Goal: Entertainment & Leisure: Browse casually

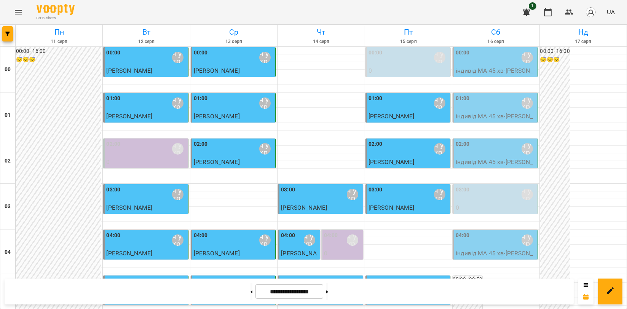
scroll to position [742, 0]
click at [16, 13] on icon "Menu" at bounding box center [18, 12] width 9 height 9
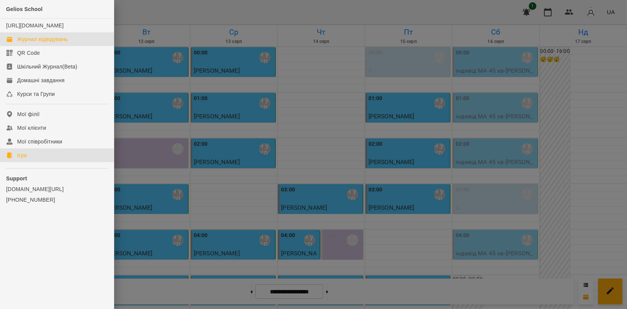
click at [35, 162] on link "Ігри" at bounding box center [57, 156] width 114 height 14
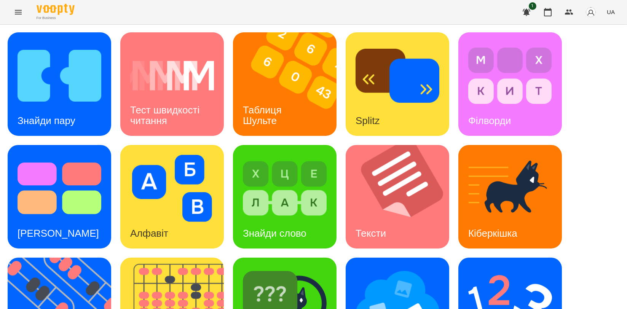
scroll to position [169, 0]
click at [179, 258] on img at bounding box center [176, 310] width 113 height 104
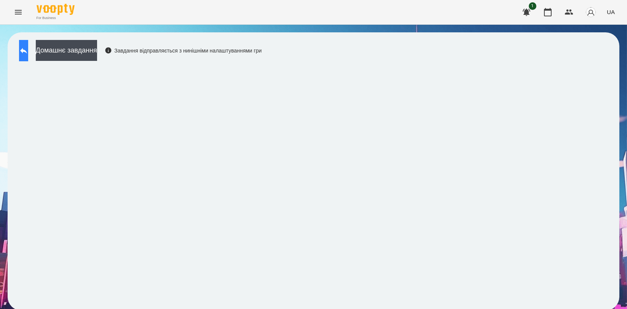
click at [28, 54] on icon at bounding box center [23, 50] width 9 height 9
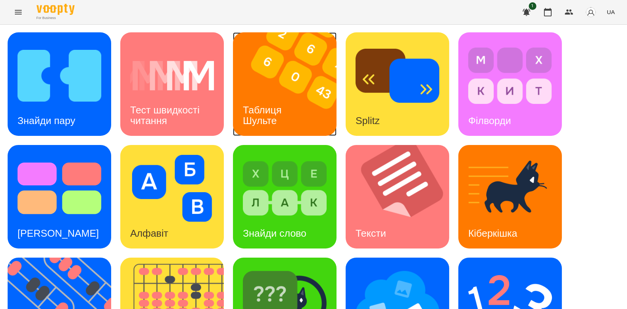
click at [279, 93] on img at bounding box center [289, 84] width 113 height 104
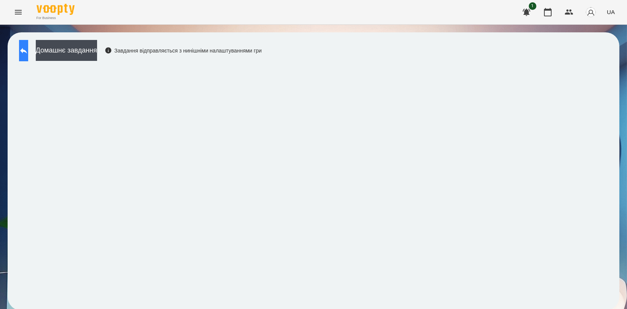
click at [28, 46] on icon at bounding box center [23, 50] width 9 height 9
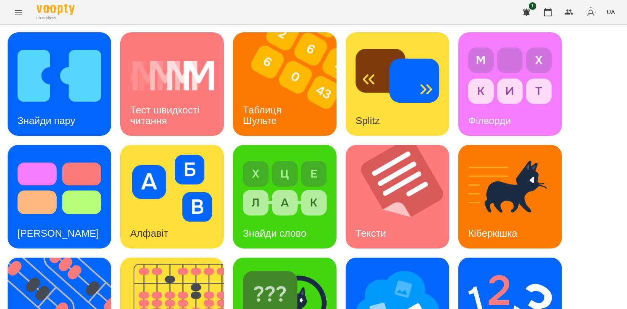
scroll to position [127, 0]
click at [32, 258] on img at bounding box center [64, 310] width 113 height 104
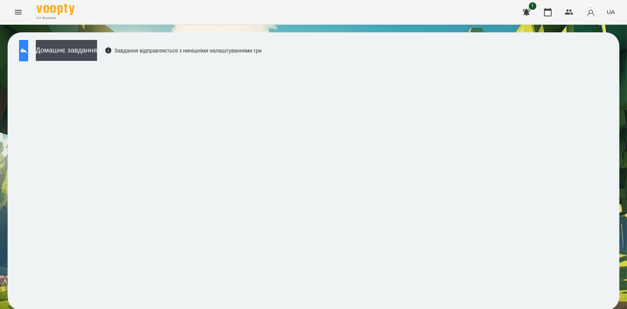
click at [28, 47] on icon at bounding box center [23, 50] width 9 height 9
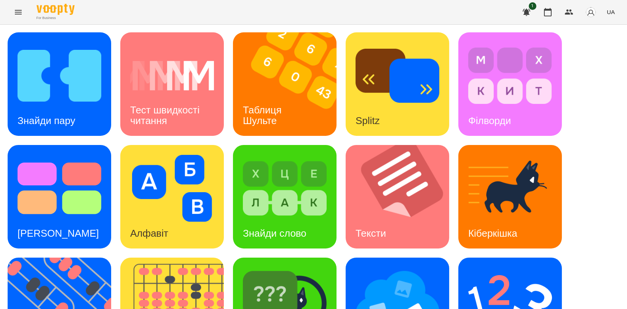
scroll to position [172, 0]
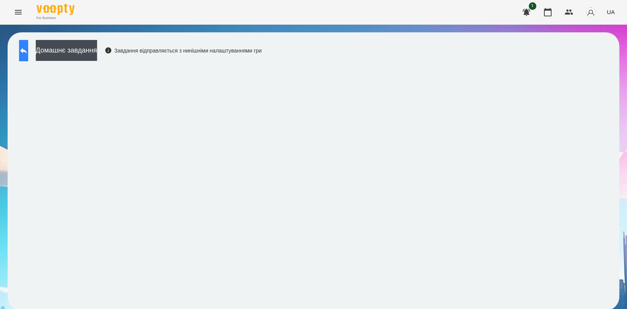
click at [19, 43] on button at bounding box center [23, 50] width 9 height 21
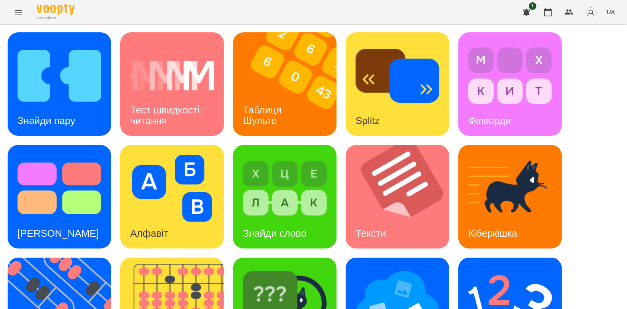
scroll to position [127, 0]
click at [489, 268] on img at bounding box center [510, 301] width 84 height 67
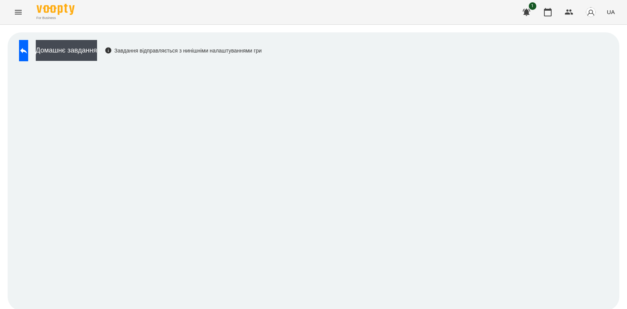
scroll to position [1, 0]
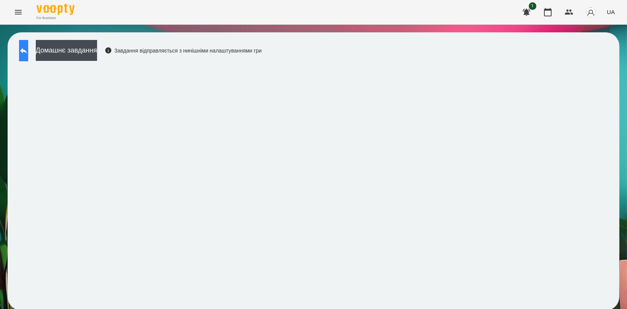
click at [28, 46] on icon at bounding box center [23, 50] width 9 height 9
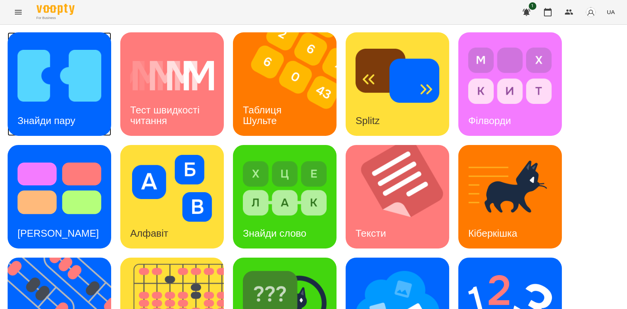
click at [48, 89] on img at bounding box center [60, 75] width 84 height 67
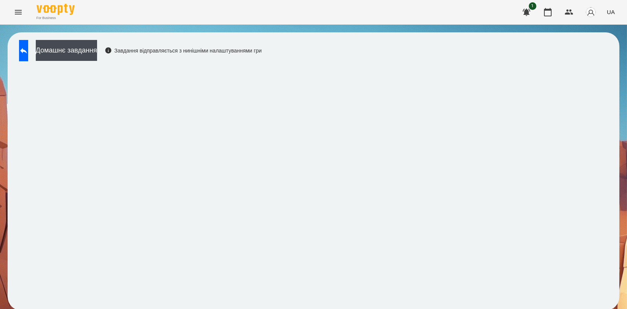
click at [262, 57] on div "Домашнє завдання Завдання відправляється з нинішніми налаштуваннями гри" at bounding box center [138, 52] width 246 height 25
click at [262, 56] on div "Домашнє завдання Завдання відправляється з нинішніми налаштуваннями гри" at bounding box center [138, 52] width 246 height 25
click at [28, 51] on icon at bounding box center [23, 50] width 9 height 9
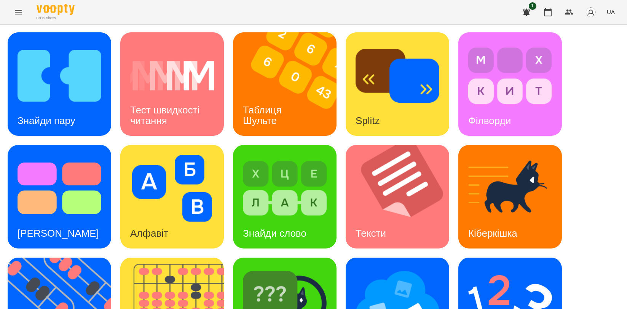
scroll to position [127, 0]
click at [318, 268] on img at bounding box center [285, 301] width 84 height 67
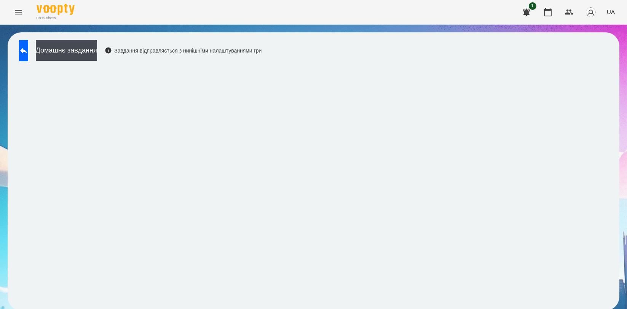
scroll to position [1, 0]
click at [26, 48] on button at bounding box center [23, 50] width 9 height 21
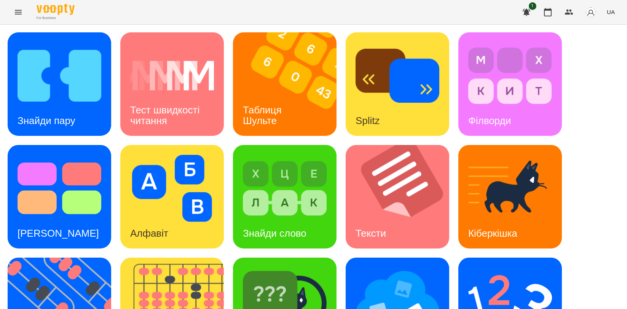
scroll to position [172, 0]
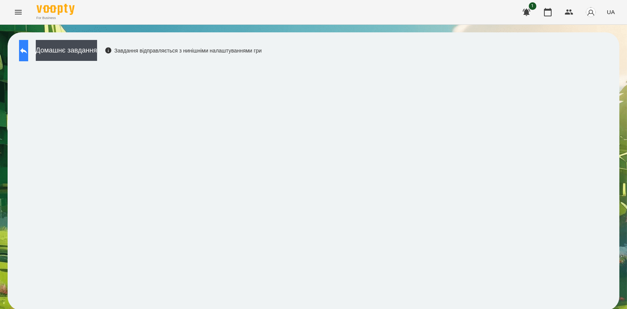
click at [28, 56] on button at bounding box center [23, 50] width 9 height 21
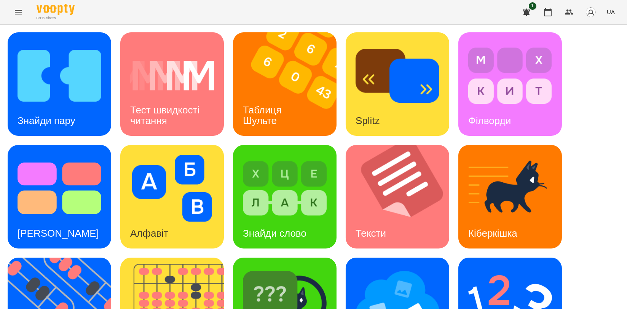
scroll to position [127, 0]
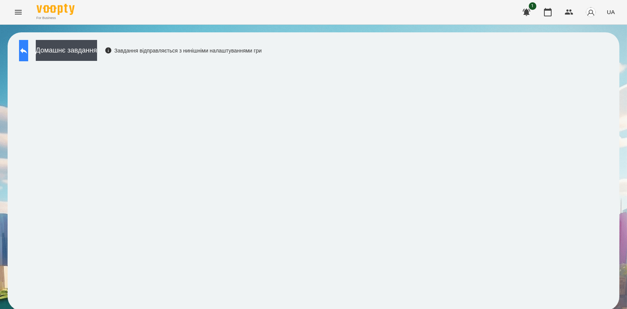
click at [28, 54] on icon at bounding box center [23, 50] width 9 height 9
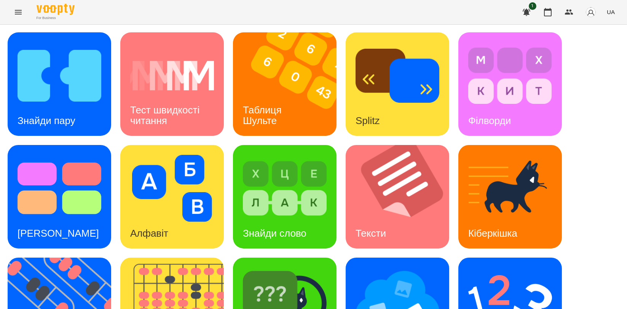
scroll to position [127, 0]
click at [182, 258] on img at bounding box center [176, 310] width 113 height 104
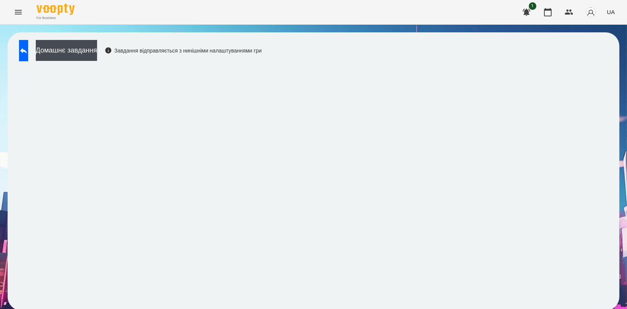
scroll to position [1, 0]
click at [27, 48] on icon at bounding box center [23, 50] width 9 height 9
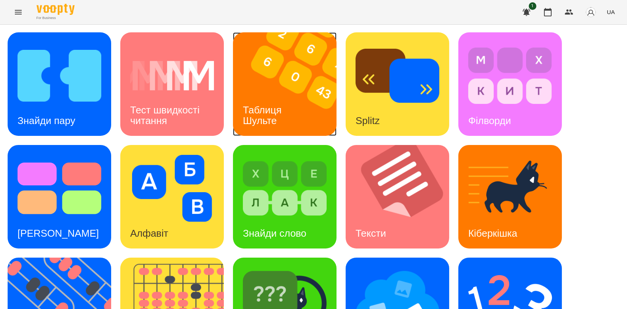
click at [260, 81] on img at bounding box center [289, 84] width 113 height 104
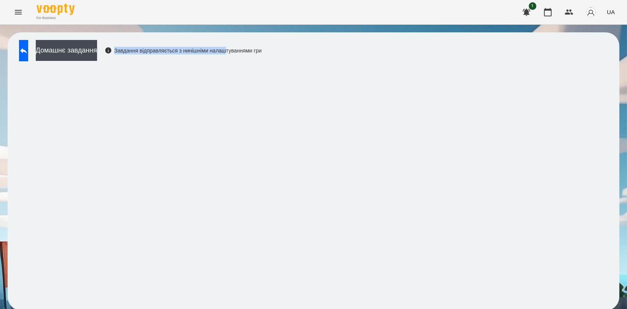
drag, startPoint x: 278, startPoint y: 53, endPoint x: 288, endPoint y: 31, distance: 23.8
click at [288, 31] on div "Домашнє завдання Завдання відправляється з нинішніми налаштуваннями гри" at bounding box center [313, 172] width 627 height 294
click at [428, 62] on div "Домашнє завдання Завдання відправляється з нинішніми налаштуваннями гри" at bounding box center [314, 171] width 612 height 278
click at [24, 47] on button at bounding box center [23, 50] width 9 height 21
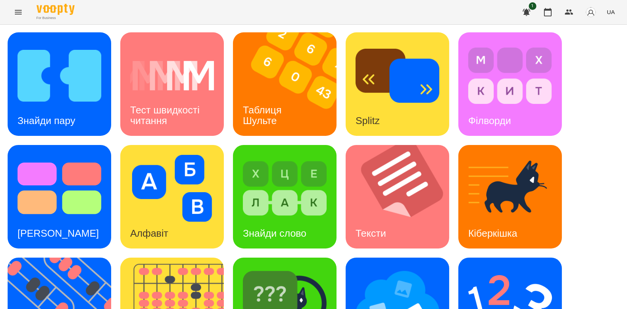
scroll to position [172, 0]
click at [62, 258] on img at bounding box center [64, 310] width 113 height 104
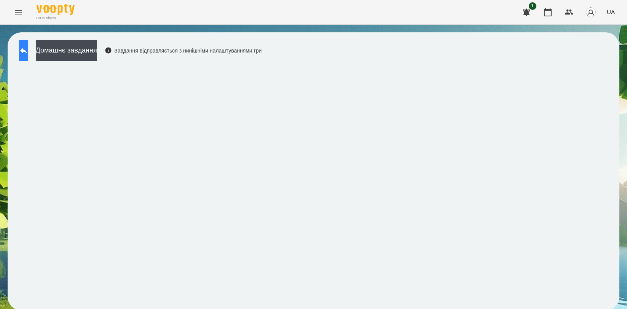
click at [28, 57] on button at bounding box center [23, 50] width 9 height 21
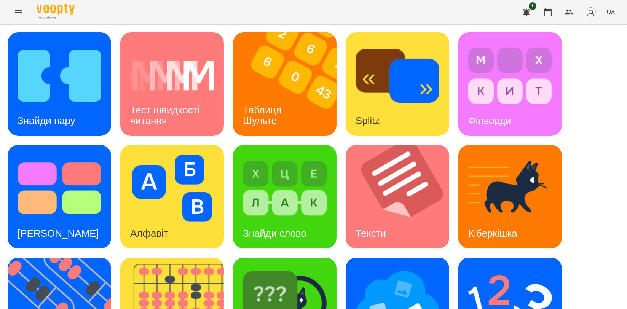
scroll to position [169, 0]
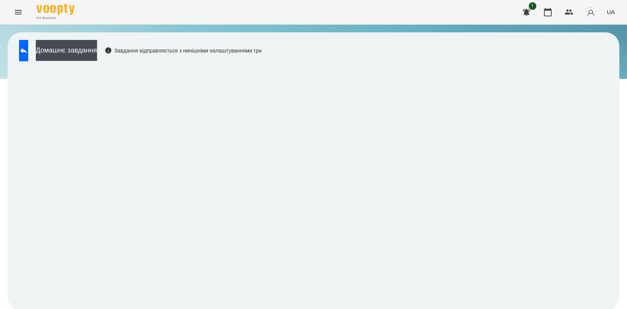
scroll to position [1, 0]
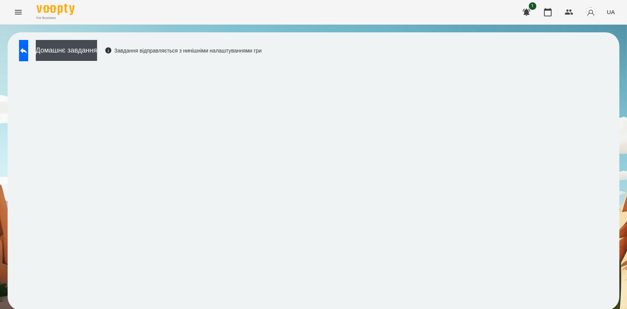
click at [33, 60] on div "Домашнє завдання Завдання відправляється з нинішніми налаштуваннями гри" at bounding box center [138, 52] width 246 height 25
click at [28, 53] on icon at bounding box center [23, 50] width 9 height 9
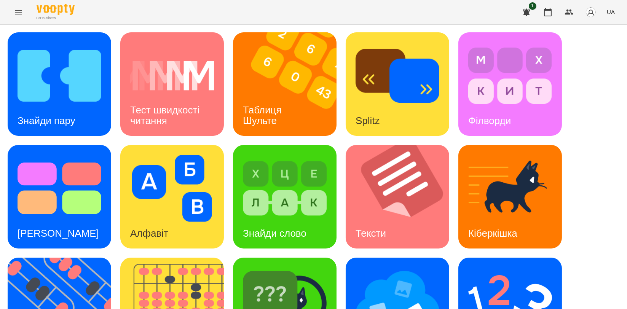
scroll to position [172, 0]
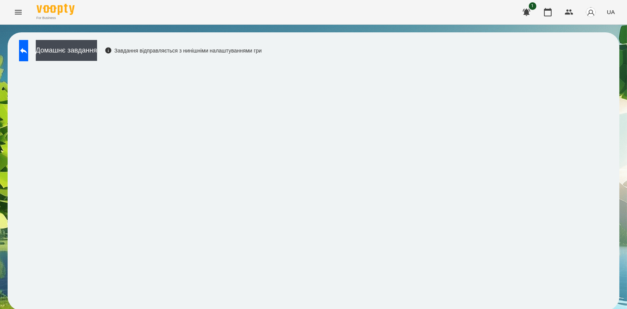
scroll to position [1, 0]
click at [22, 47] on button at bounding box center [23, 50] width 9 height 21
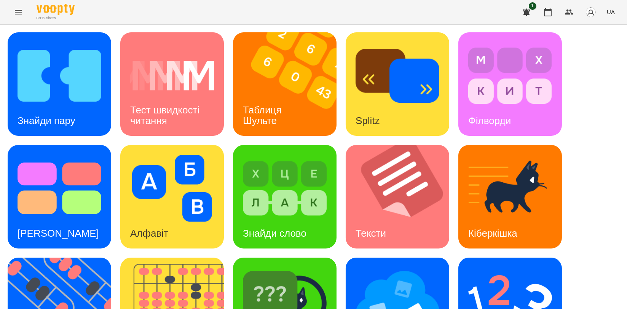
scroll to position [171, 0]
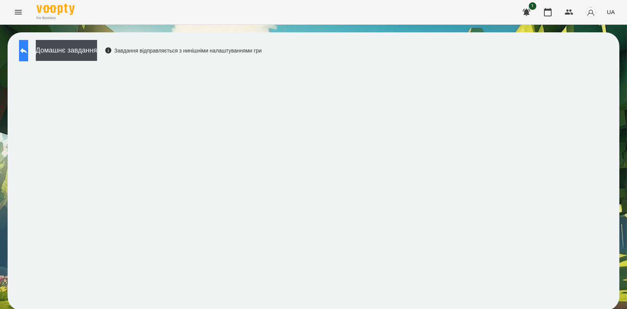
click at [28, 48] on icon at bounding box center [23, 50] width 9 height 9
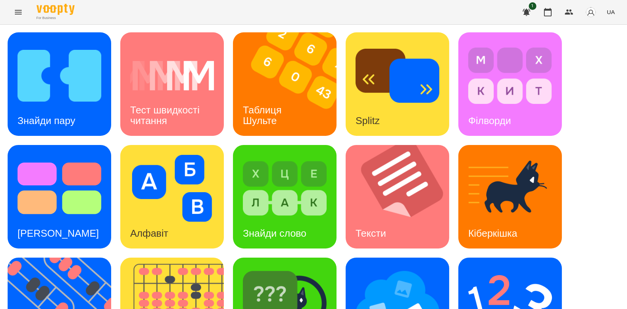
scroll to position [127, 0]
click at [284, 268] on img at bounding box center [285, 301] width 84 height 67
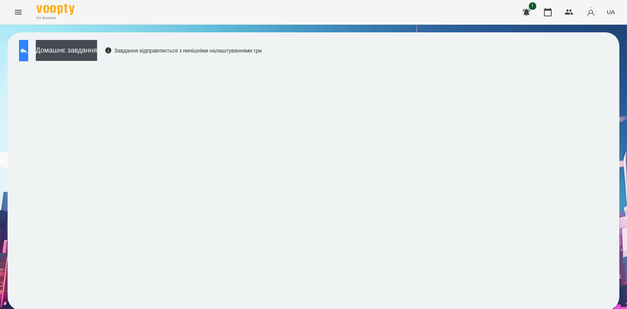
click at [24, 45] on button at bounding box center [23, 50] width 9 height 21
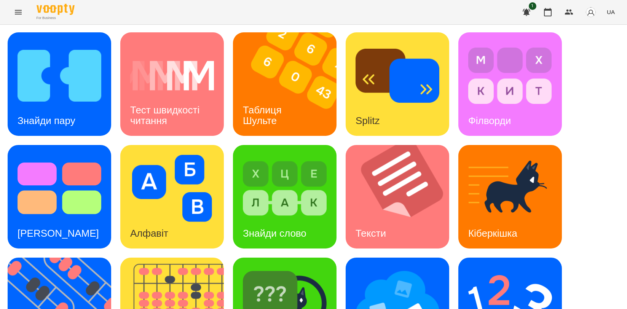
scroll to position [172, 0]
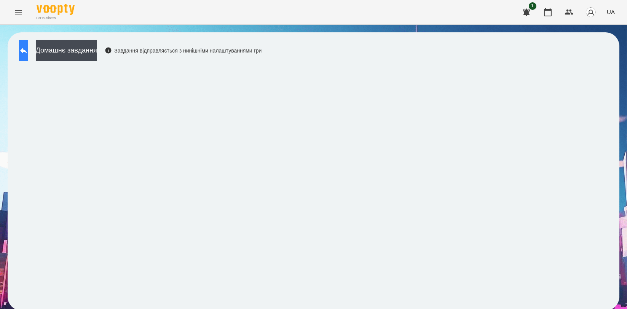
click at [27, 45] on button at bounding box center [23, 50] width 9 height 21
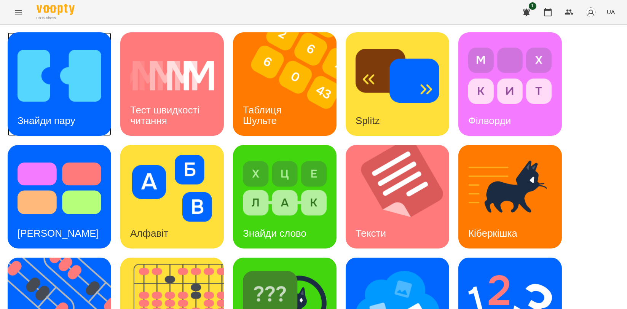
click at [54, 97] on img at bounding box center [60, 75] width 84 height 67
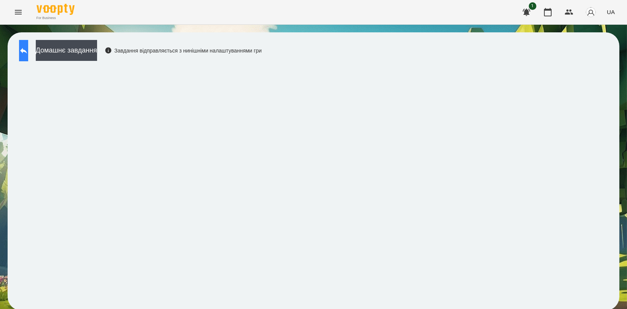
click at [28, 55] on button at bounding box center [23, 50] width 9 height 21
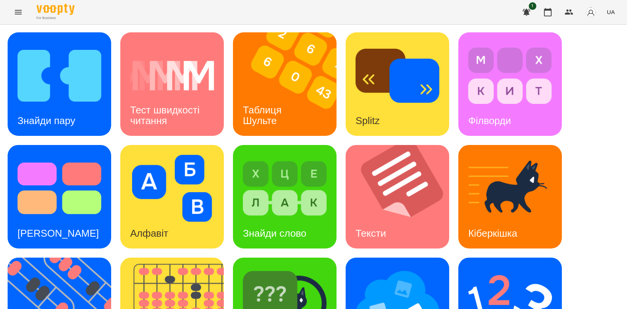
scroll to position [127, 0]
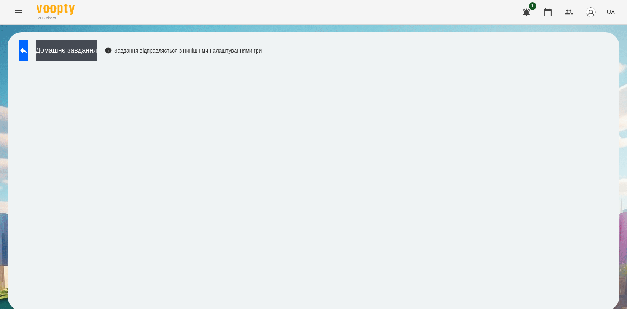
scroll to position [1, 0]
click at [28, 57] on button at bounding box center [23, 50] width 9 height 21
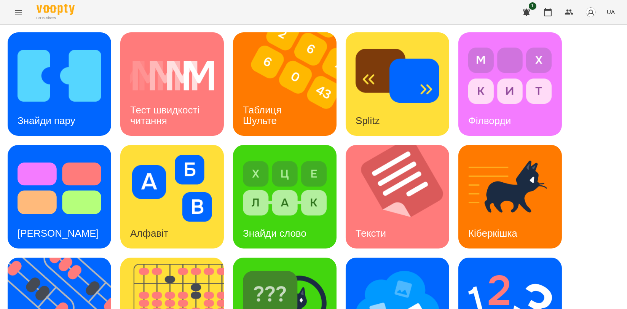
scroll to position [172, 0]
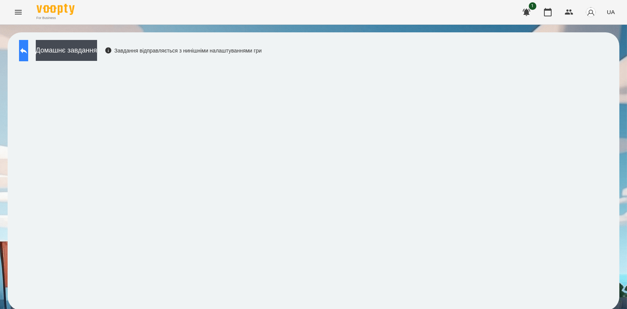
click at [28, 55] on button at bounding box center [23, 50] width 9 height 21
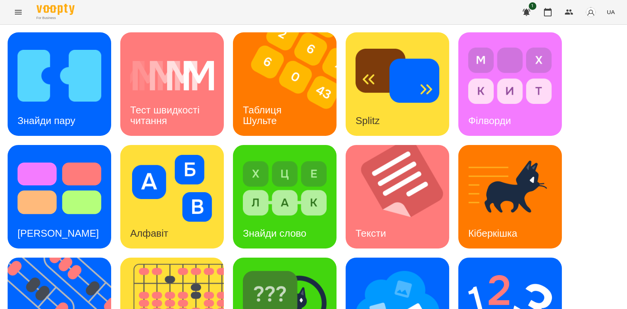
click at [14, 139] on div "Знайди пару Тест швидкості читання Таблиця [PERSON_NAME] Splitz Філворди Тест С…" at bounding box center [314, 253] width 612 height 442
click at [270, 120] on h3 "Таблиця Шульте" at bounding box center [264, 115] width 42 height 22
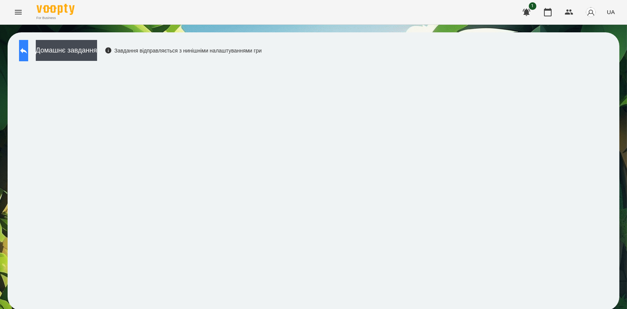
click at [28, 49] on icon at bounding box center [23, 50] width 9 height 9
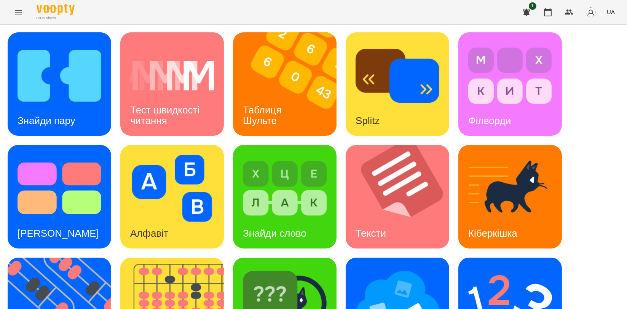
scroll to position [169, 0]
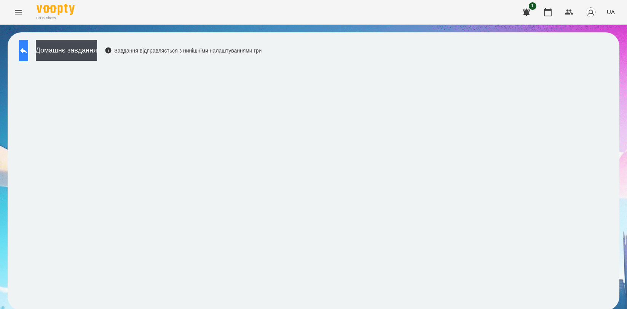
click at [28, 48] on icon at bounding box center [23, 50] width 9 height 9
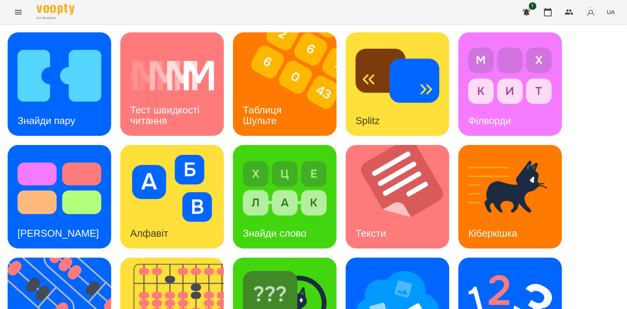
scroll to position [172, 0]
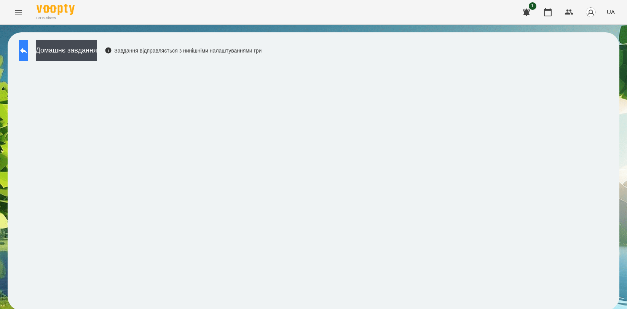
click at [28, 48] on icon at bounding box center [23, 50] width 9 height 9
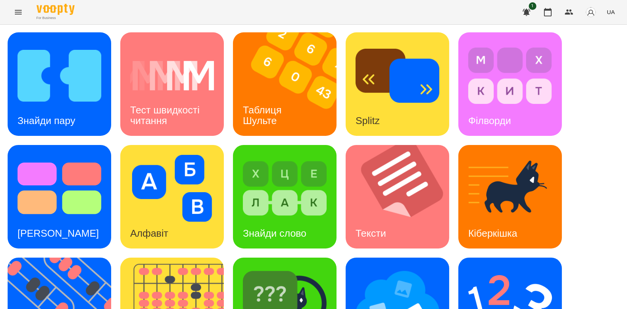
scroll to position [169, 0]
click at [553, 258] on div "Ментальний рахунок" at bounding box center [510, 310] width 104 height 104
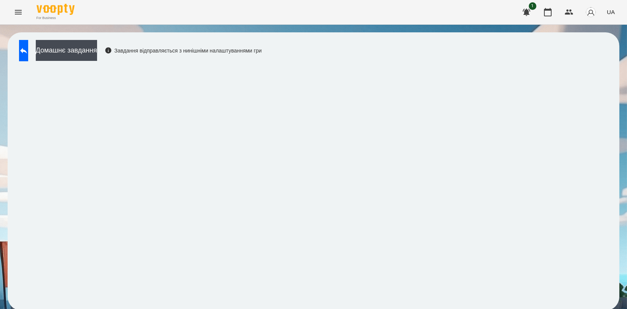
scroll to position [1, 0]
click at [24, 50] on button at bounding box center [23, 50] width 9 height 21
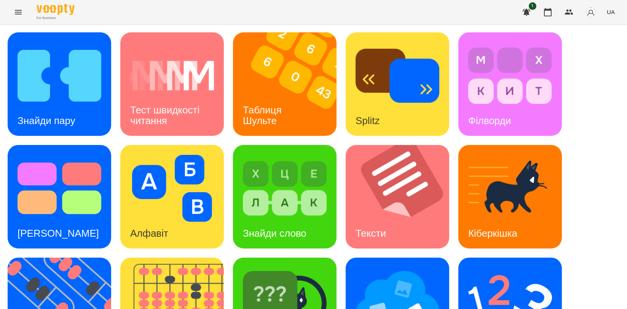
scroll to position [128, 0]
click at [304, 258] on div "[PERSON_NAME]" at bounding box center [285, 310] width 104 height 104
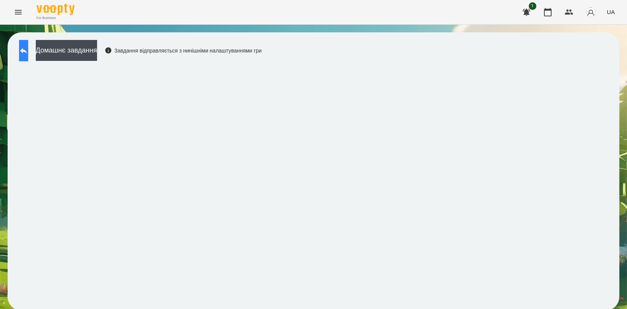
click at [28, 49] on button at bounding box center [23, 50] width 9 height 21
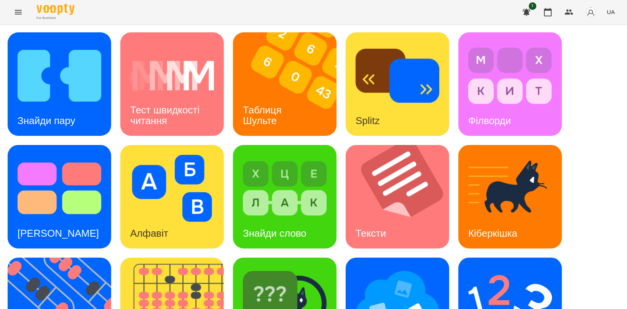
click at [56, 140] on div "Знайди пару Тест швидкості читання Таблиця [PERSON_NAME] Splitz Філворди Тест С…" at bounding box center [314, 253] width 612 height 442
click at [546, 14] on icon "button" at bounding box center [547, 12] width 9 height 9
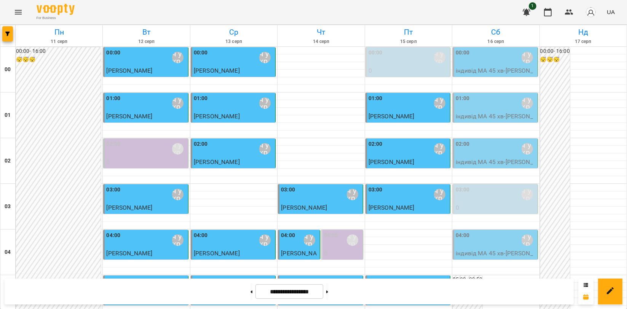
scroll to position [719, 0]
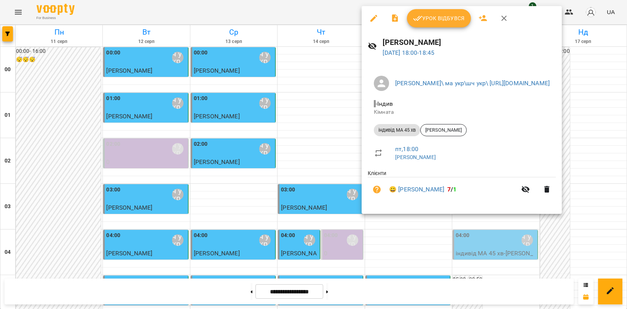
click at [433, 18] on span "Урок відбувся" at bounding box center [439, 18] width 52 height 9
